Goal: Task Accomplishment & Management: Complete application form

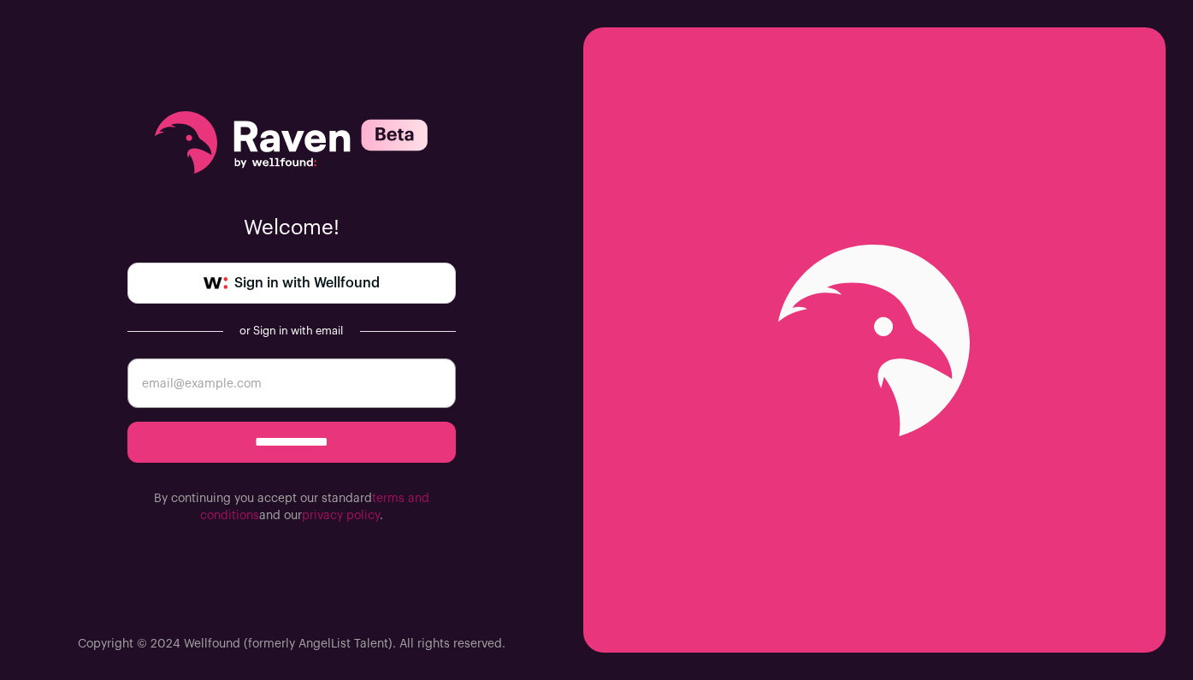
click at [292, 290] on span "Sign in with Wellfound" at bounding box center [306, 283] width 145 height 21
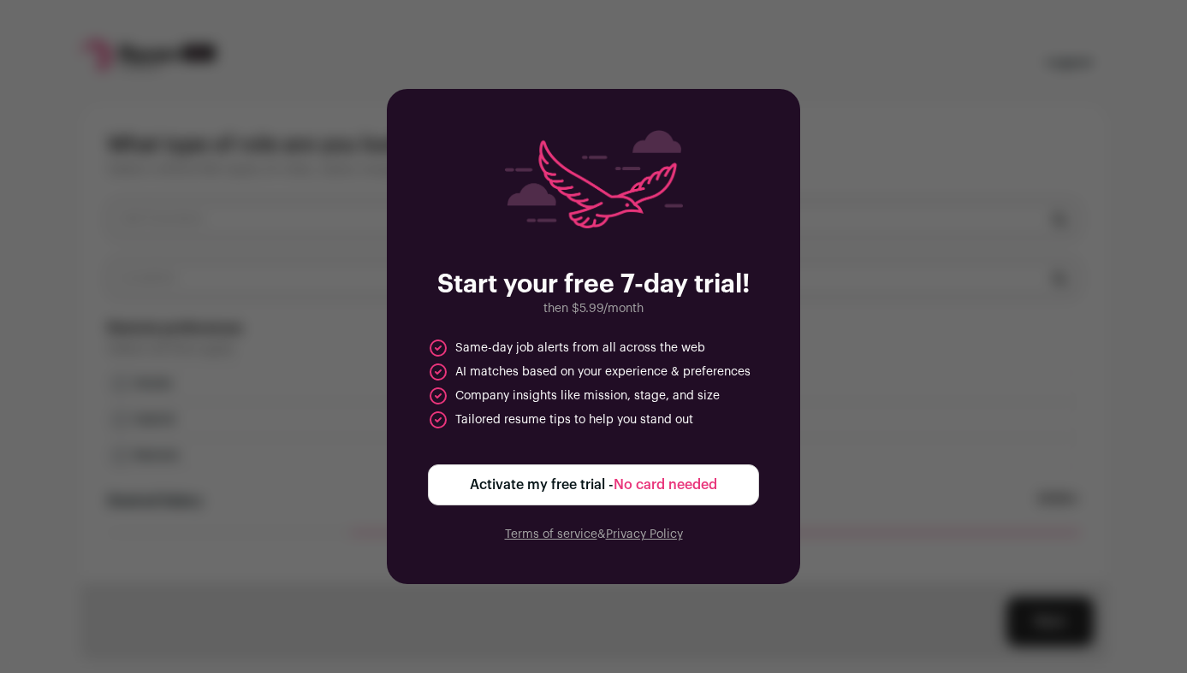
click at [553, 494] on span "Activate my free trial - No card needed" at bounding box center [593, 485] width 247 height 21
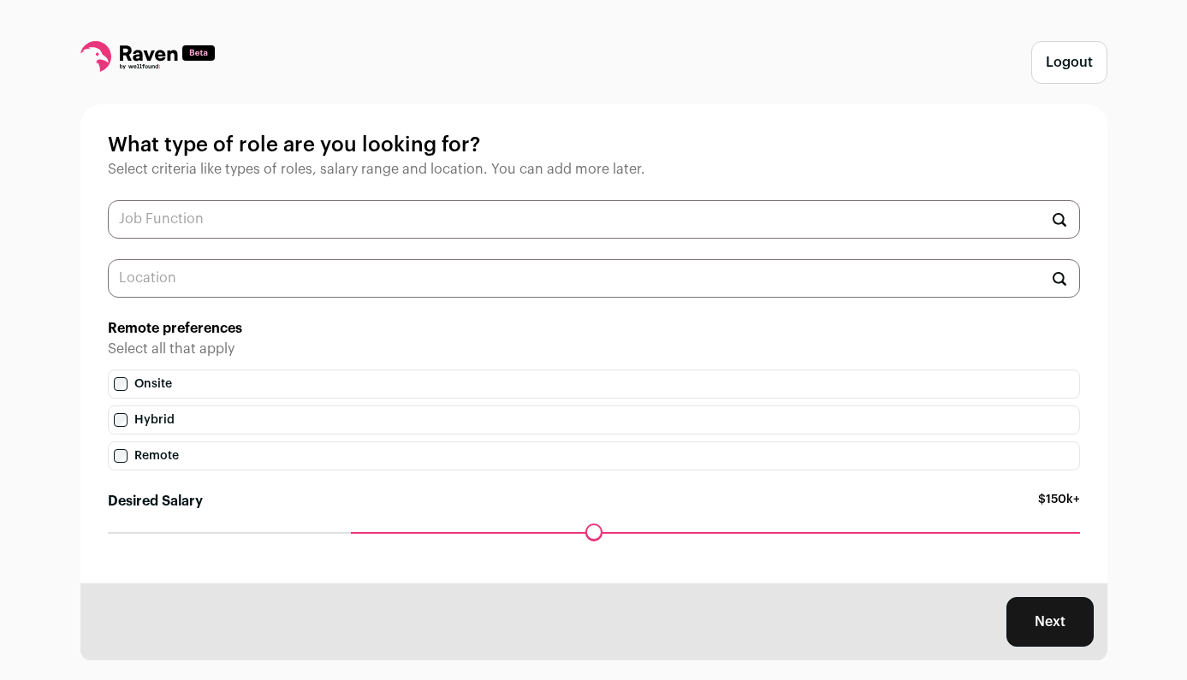
click at [477, 211] on input "text" at bounding box center [594, 219] width 972 height 38
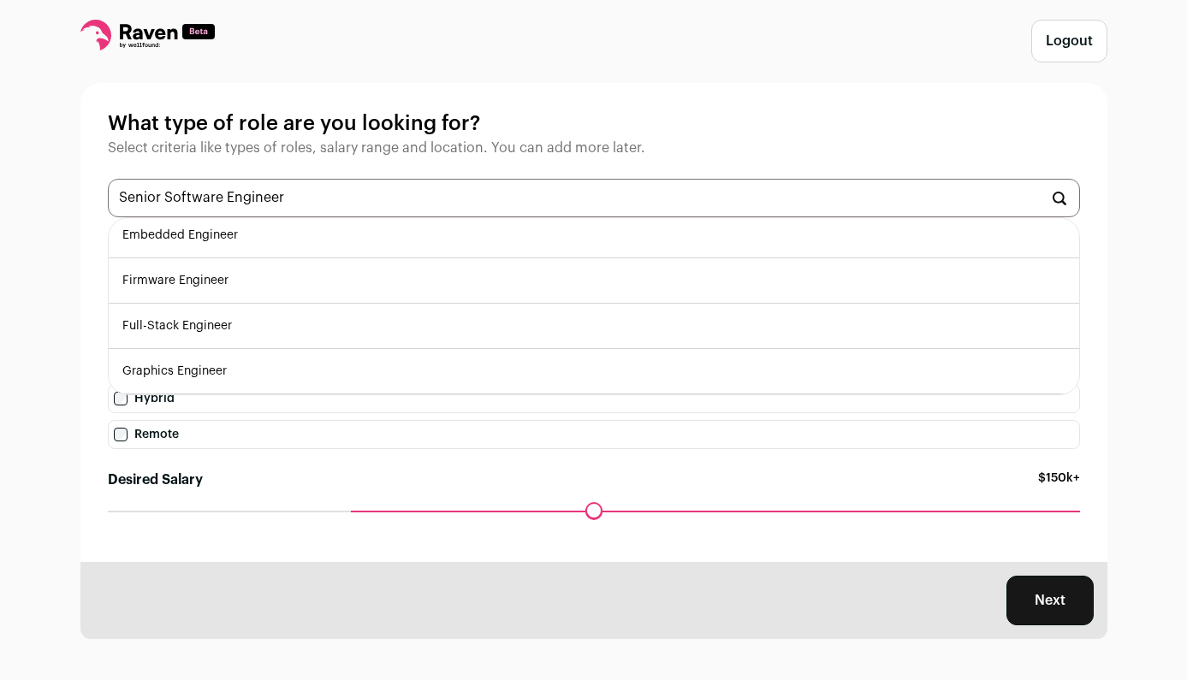
scroll to position [30, 0]
click at [132, 186] on input "Senior Software Engineer" at bounding box center [594, 198] width 972 height 38
type input "Software Engineer"
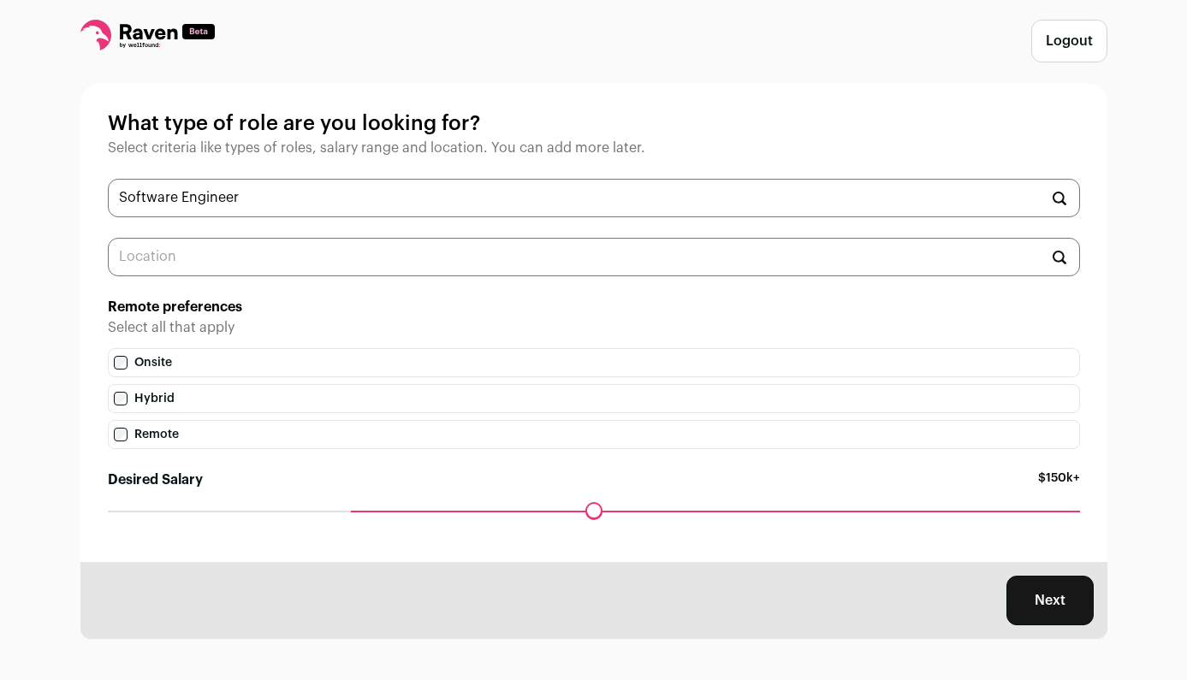
click at [74, 235] on div "Logout What type of role are you looking for? Select criteria like types of rol…" at bounding box center [593, 329] width 1187 height 701
click at [168, 255] on input "text" at bounding box center [594, 257] width 972 height 38
drag, startPoint x: 358, startPoint y: 508, endPoint x: 637, endPoint y: 494, distance: 280.1
click at [637, 494] on div "Desired Salary $210k+ Maximum desired salary ******" at bounding box center [594, 502] width 972 height 65
click at [1050, 595] on button "Next" at bounding box center [1049, 601] width 87 height 50
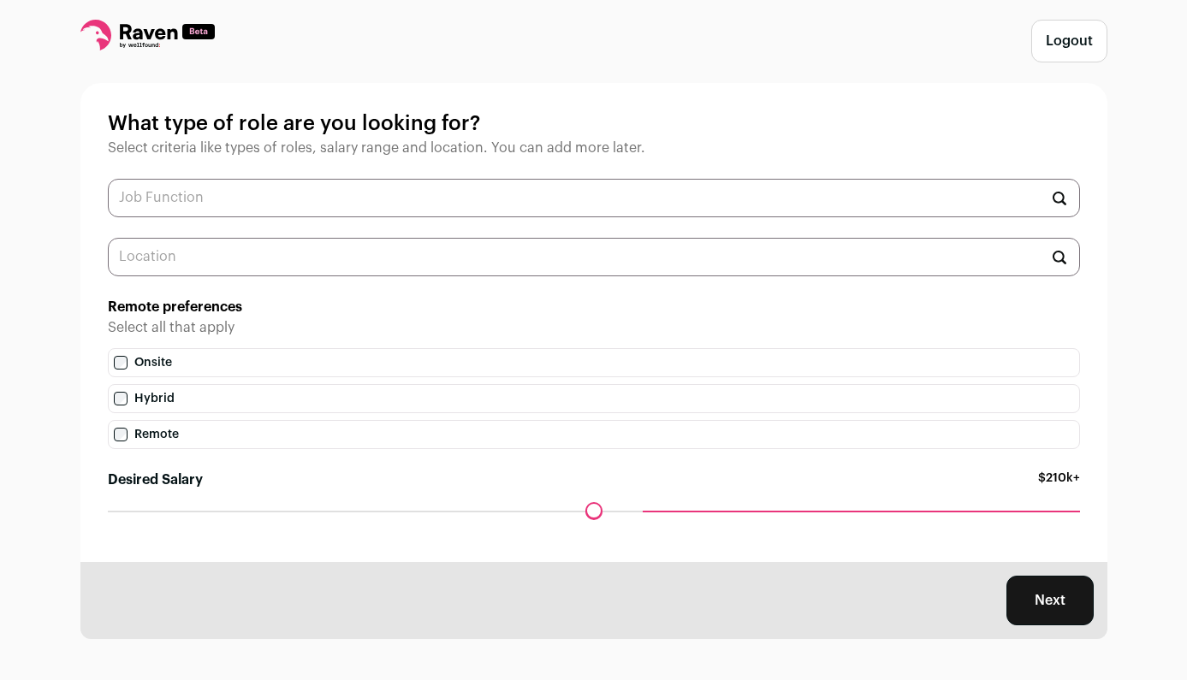
click at [592, 309] on h2 "Remote preferences" at bounding box center [594, 307] width 972 height 21
click at [459, 200] on input "text" at bounding box center [594, 198] width 972 height 38
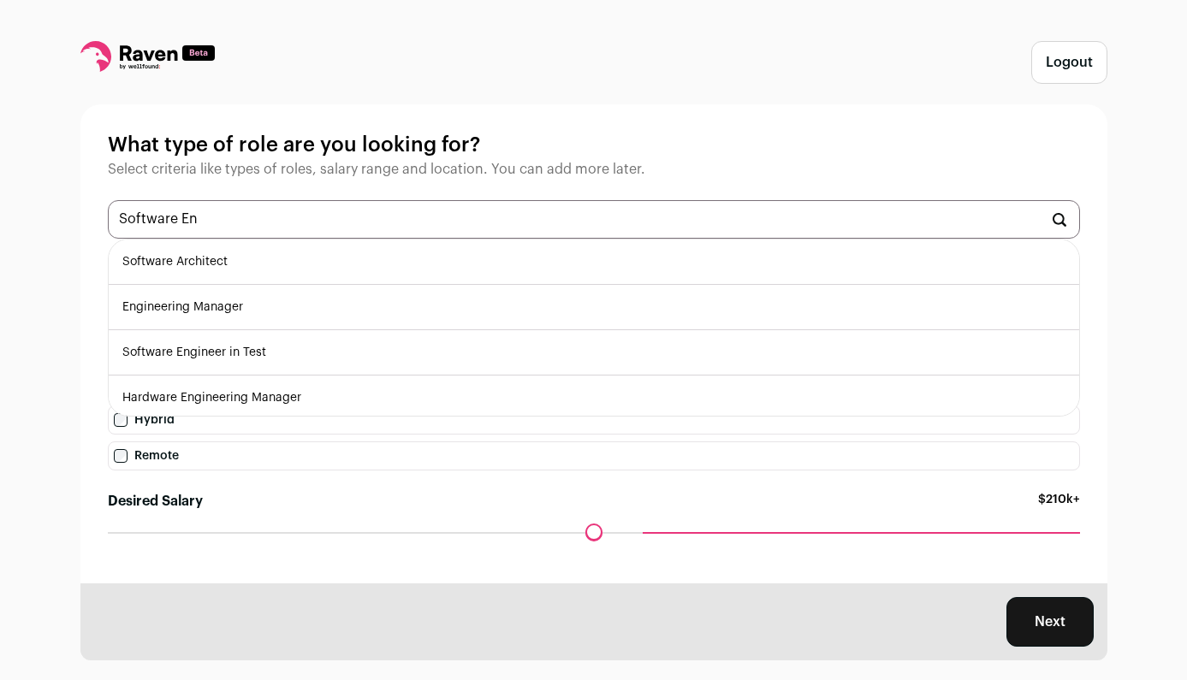
scroll to position [0, 0]
click at [169, 219] on input "Software En" at bounding box center [594, 219] width 972 height 38
type input "E"
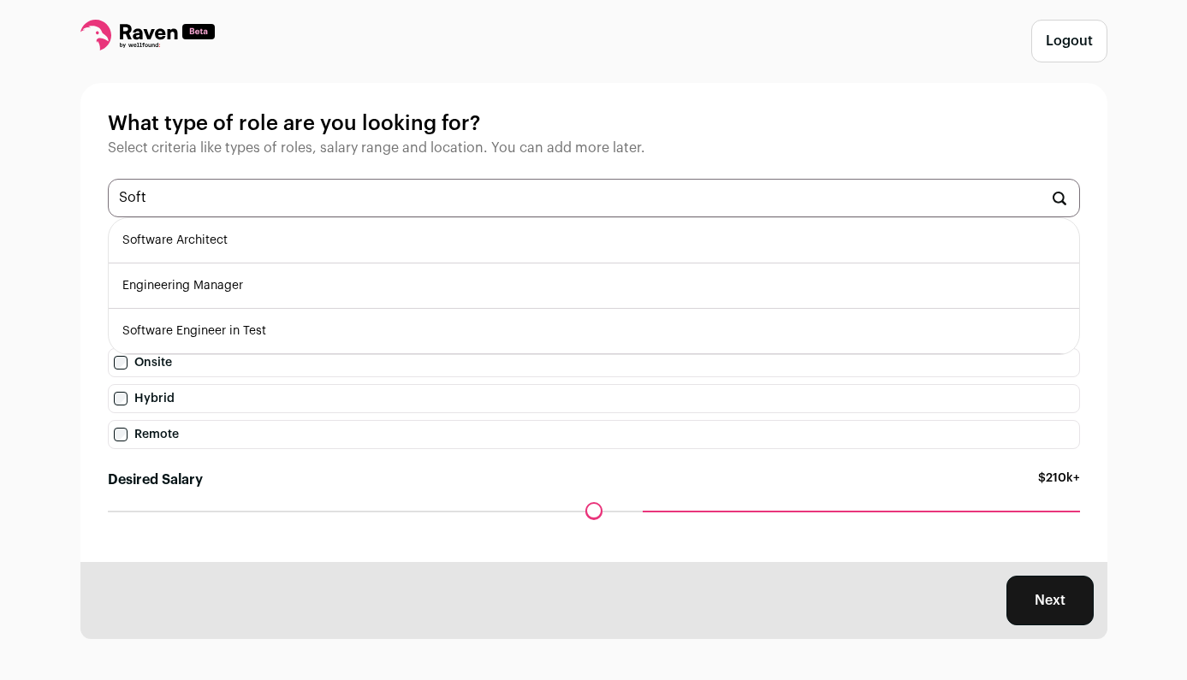
scroll to position [30, 0]
type input "S"
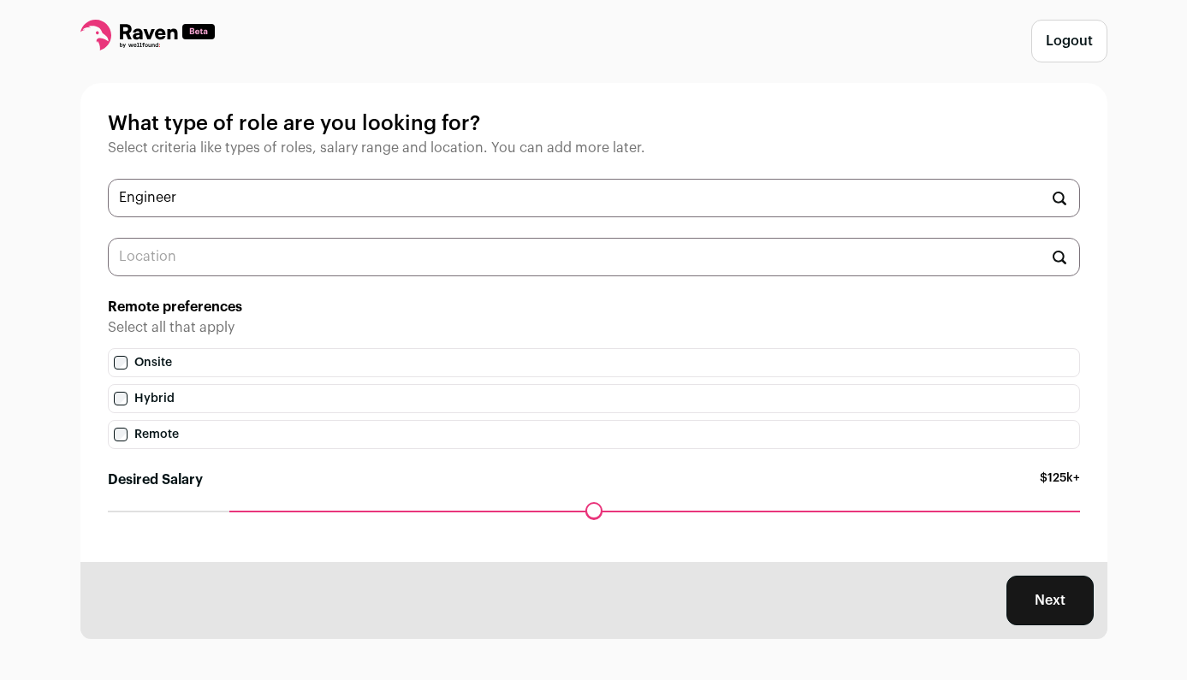
drag, startPoint x: 640, startPoint y: 506, endPoint x: 234, endPoint y: 498, distance: 406.4
click at [234, 498] on div "Desired Salary $125k+ Maximum desired salary ******" at bounding box center [594, 502] width 972 height 65
click at [324, 193] on input "Engineer" at bounding box center [594, 198] width 972 height 38
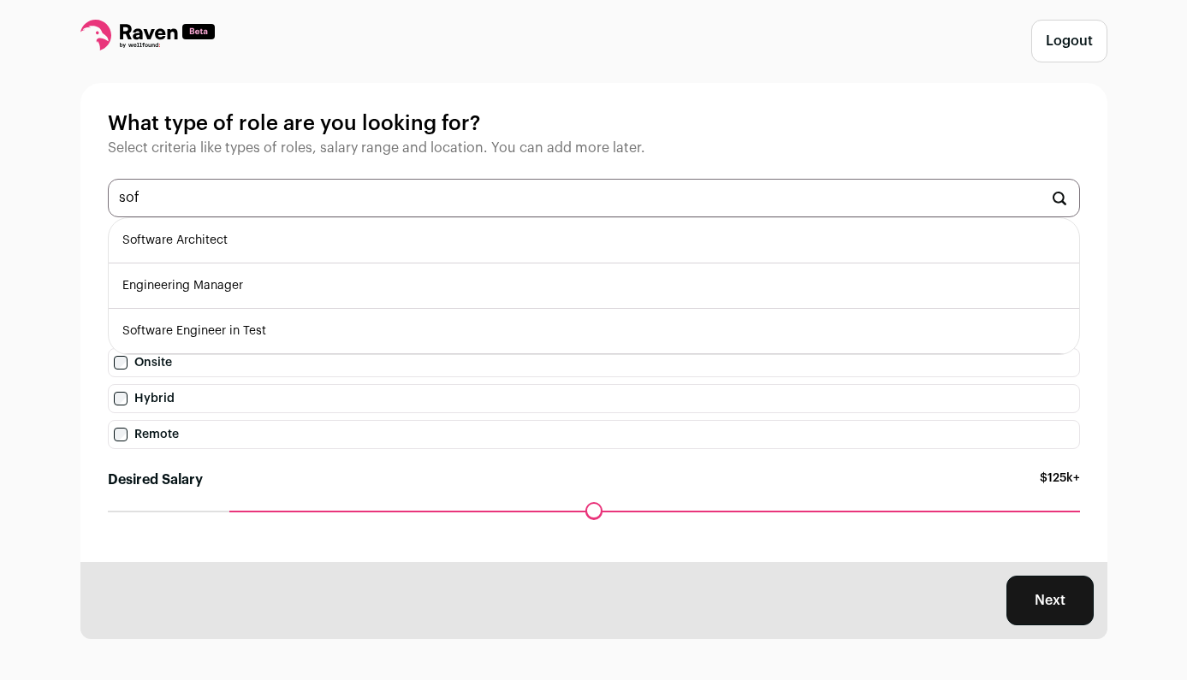
scroll to position [30, 0]
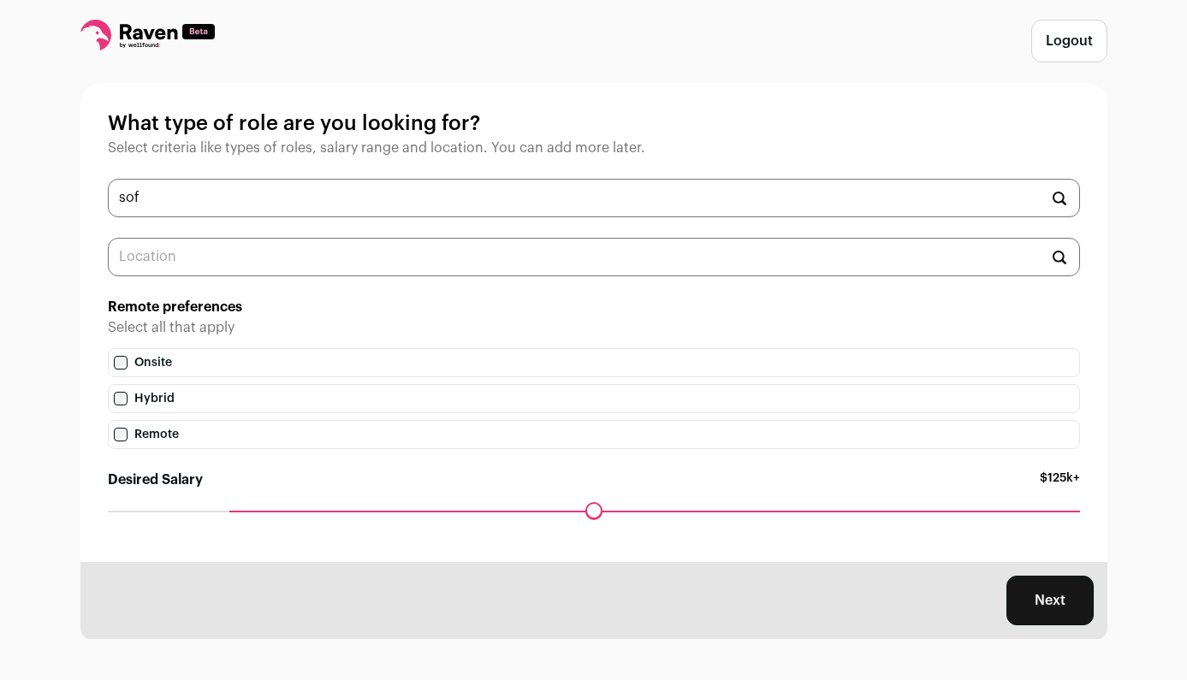
type input "sof"
click at [263, 252] on input "text" at bounding box center [594, 257] width 972 height 38
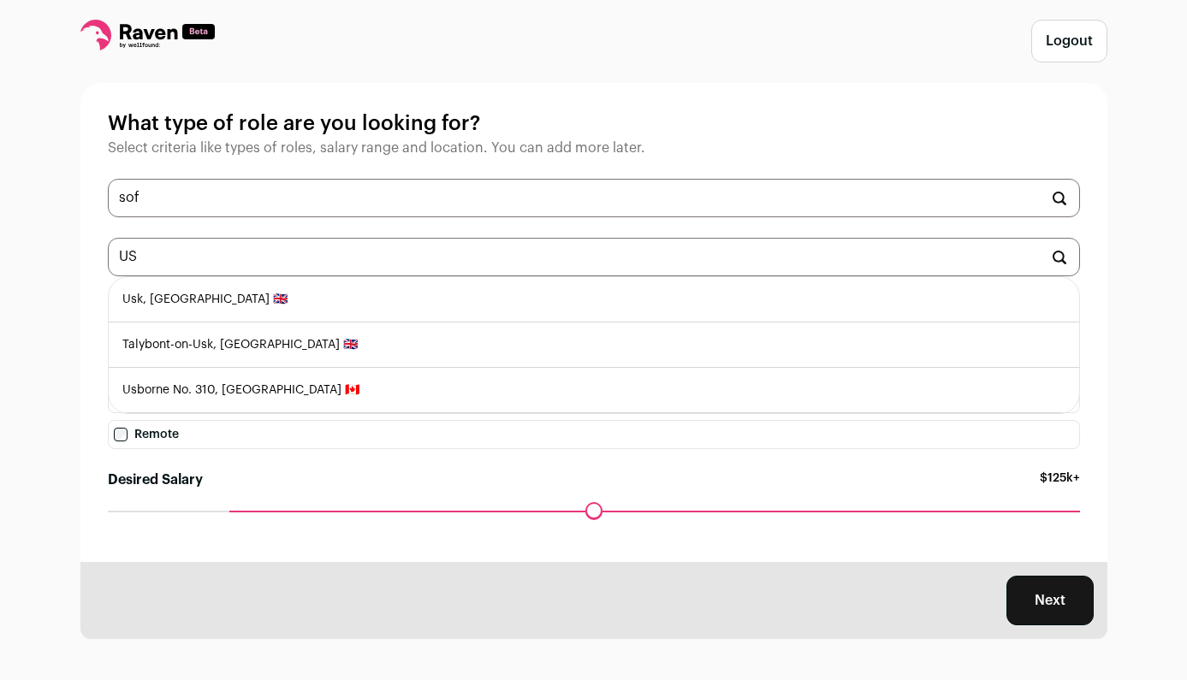
type input "US"
click at [224, 182] on input "sof" at bounding box center [594, 198] width 972 height 38
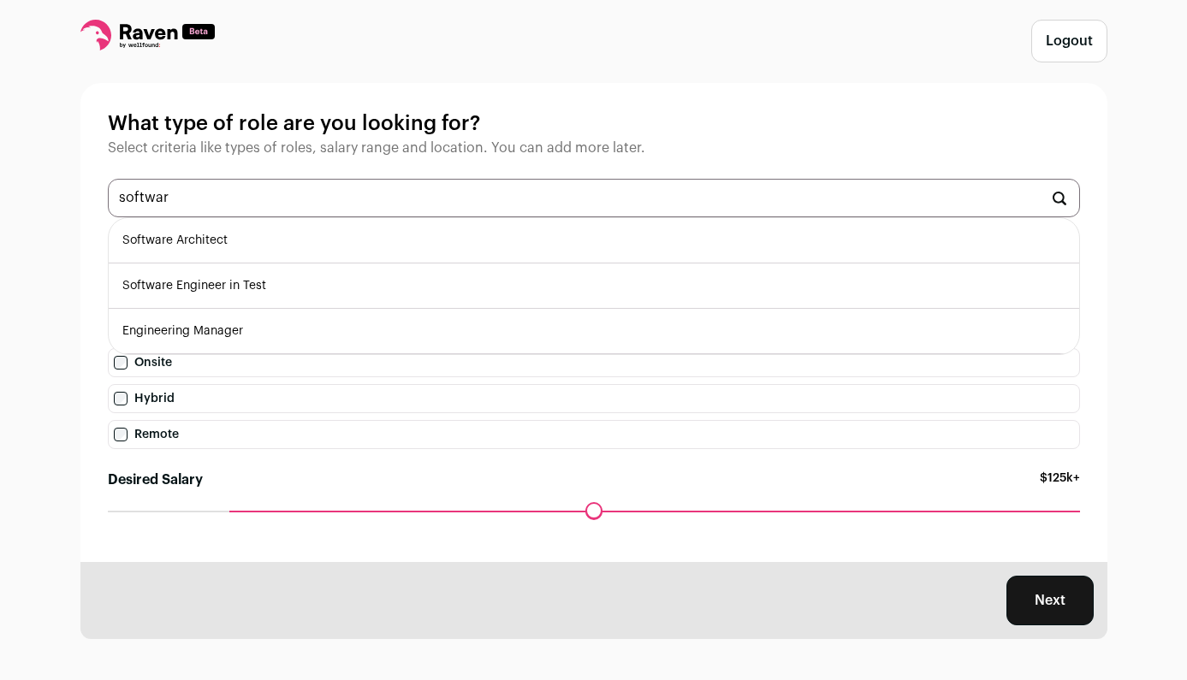
type input "software"
